Goal: Find specific page/section: Find specific page/section

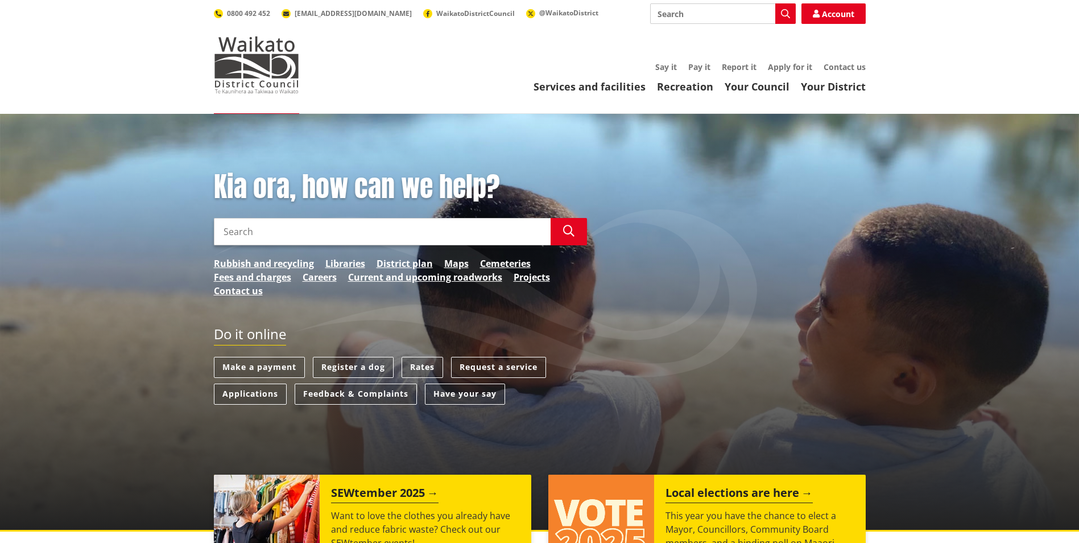
click at [285, 233] on input "Search" at bounding box center [382, 231] width 337 height 27
type input "vehicle crossings"
click at [573, 232] on icon "button" at bounding box center [568, 230] width 11 height 11
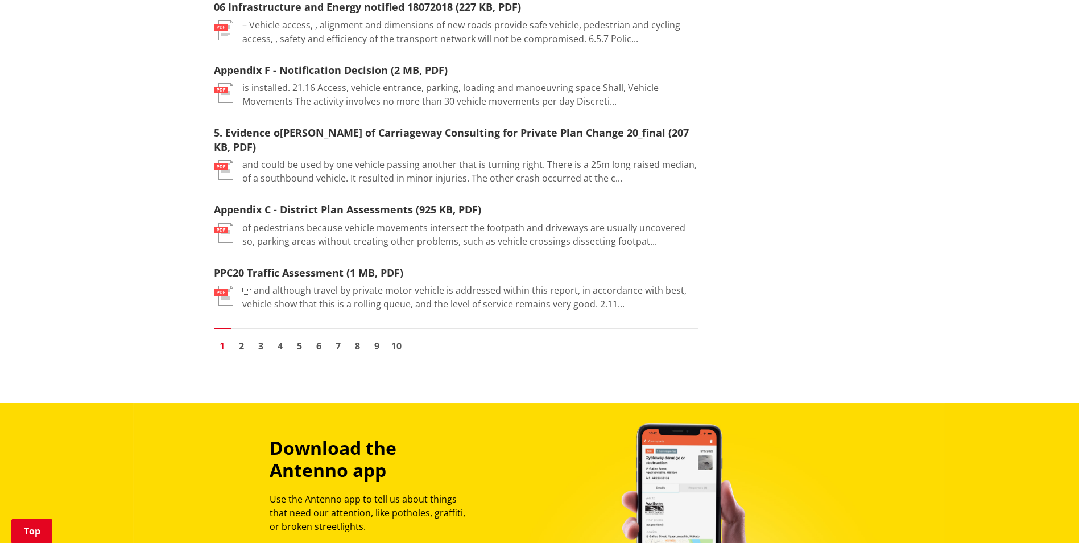
scroll to position [1365, 0]
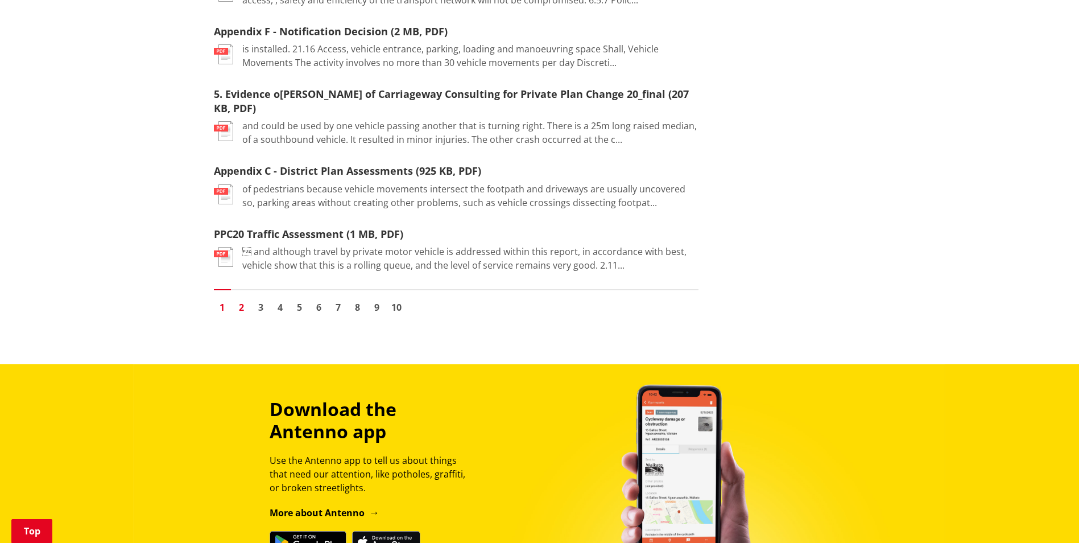
click at [239, 310] on link "2" at bounding box center [241, 307] width 17 height 17
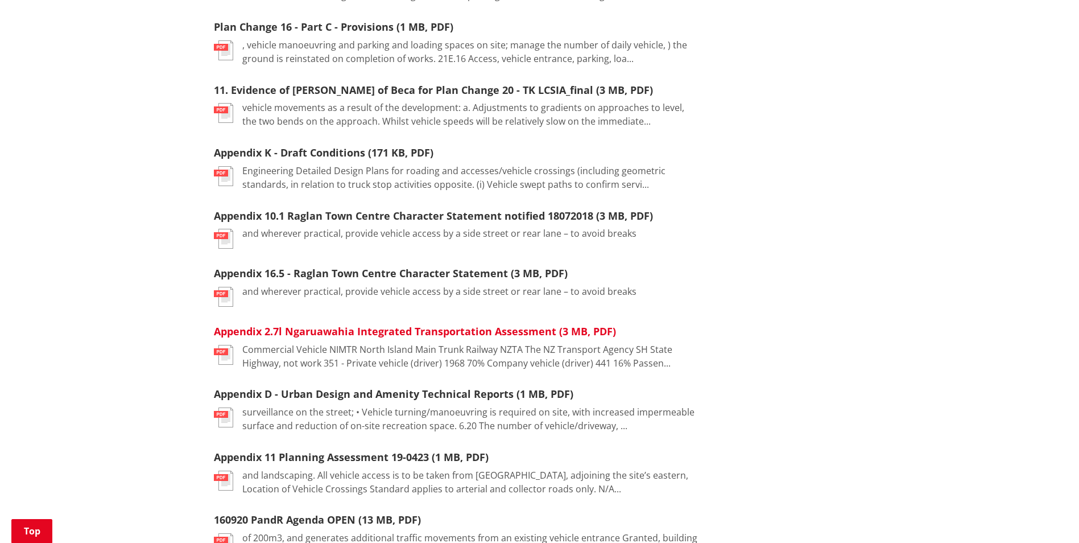
scroll to position [512, 0]
